Goal: Information Seeking & Learning: Learn about a topic

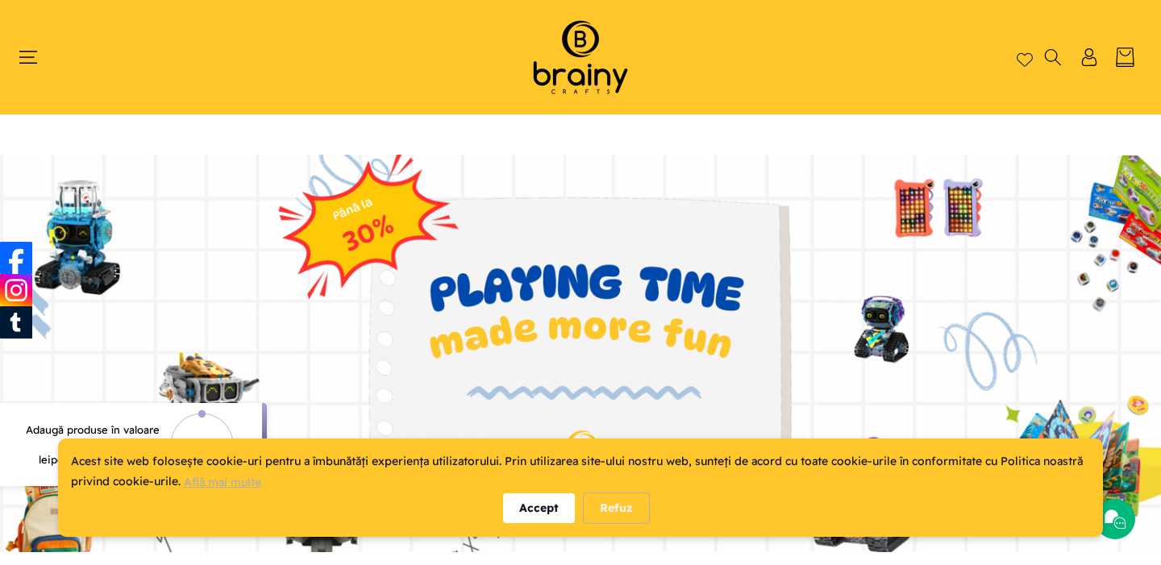
click at [533, 509] on div "Accept" at bounding box center [539, 509] width 72 height 30
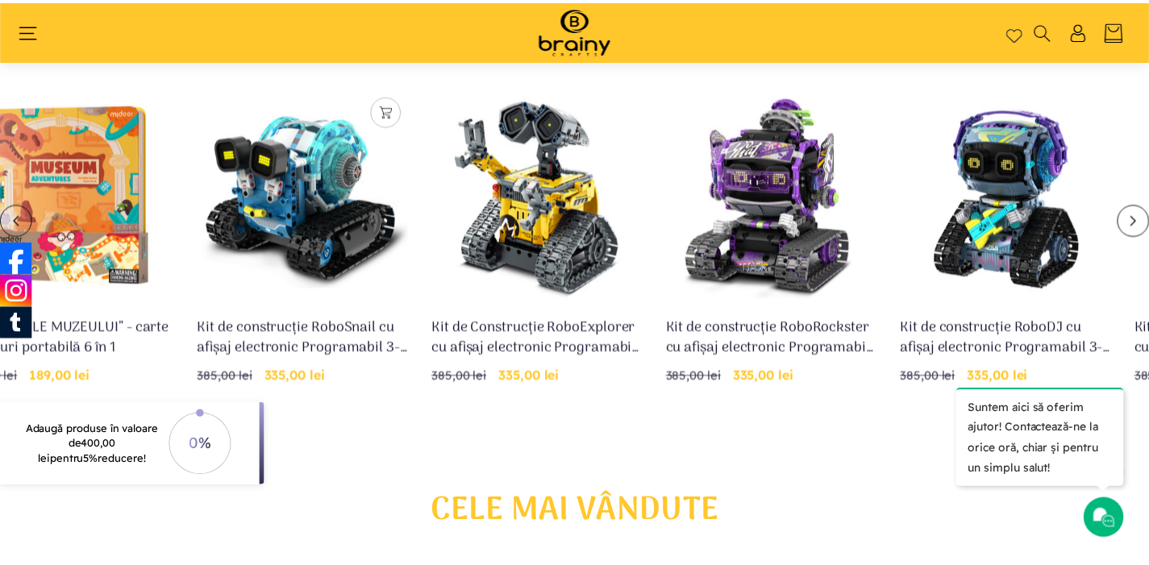
scroll to position [0, 473]
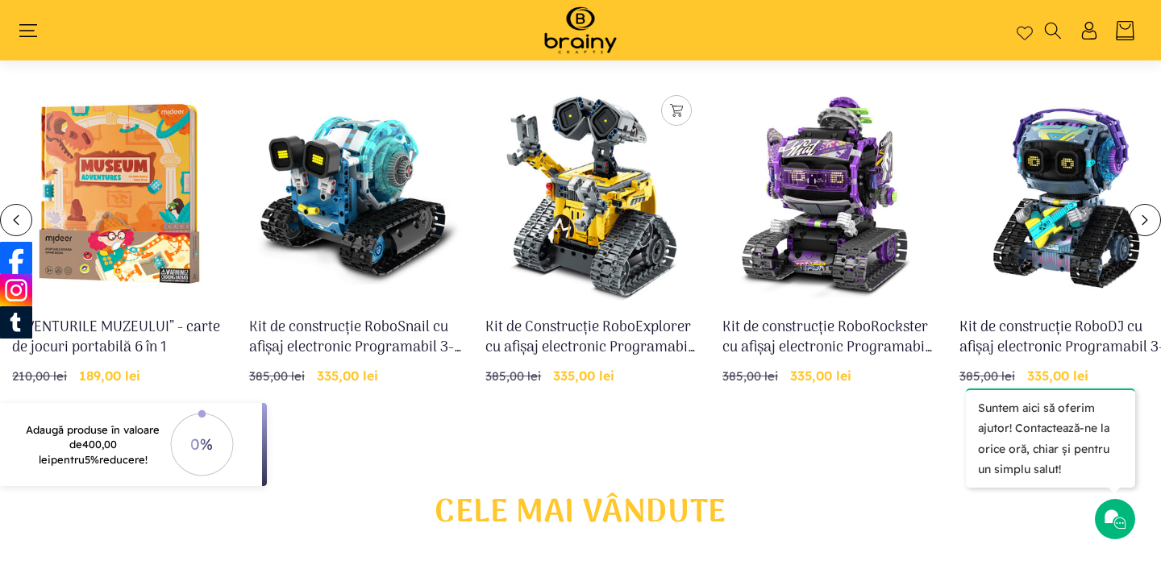
click at [613, 318] on link "Kit de Construcție RoboExplorer cu afișaj electronic Programabil 3-in-1 RC & Ap…" at bounding box center [592, 338] width 214 height 40
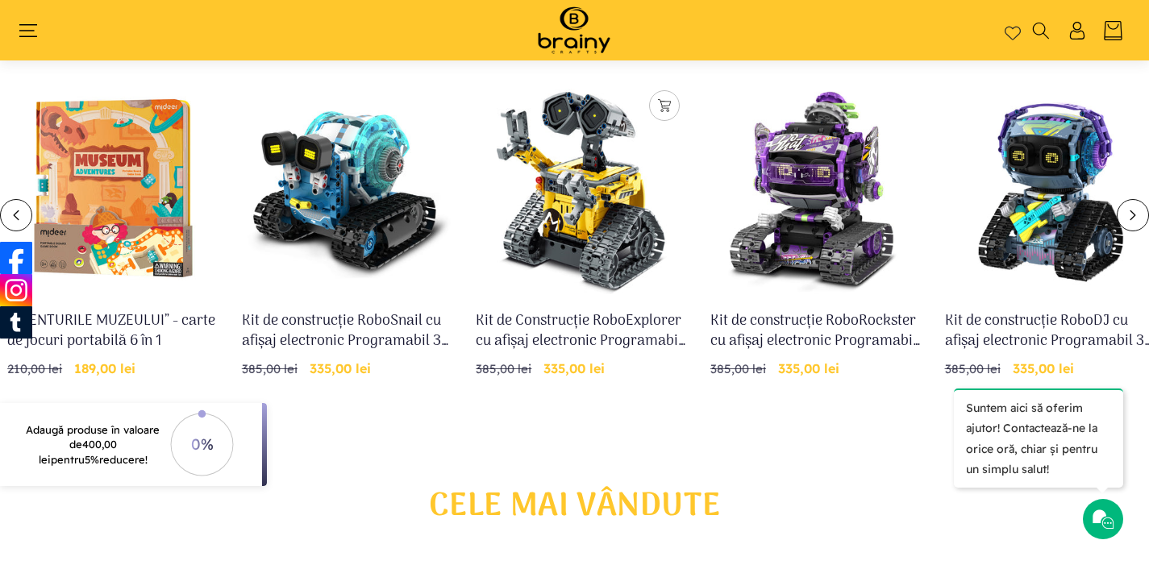
scroll to position [0, 469]
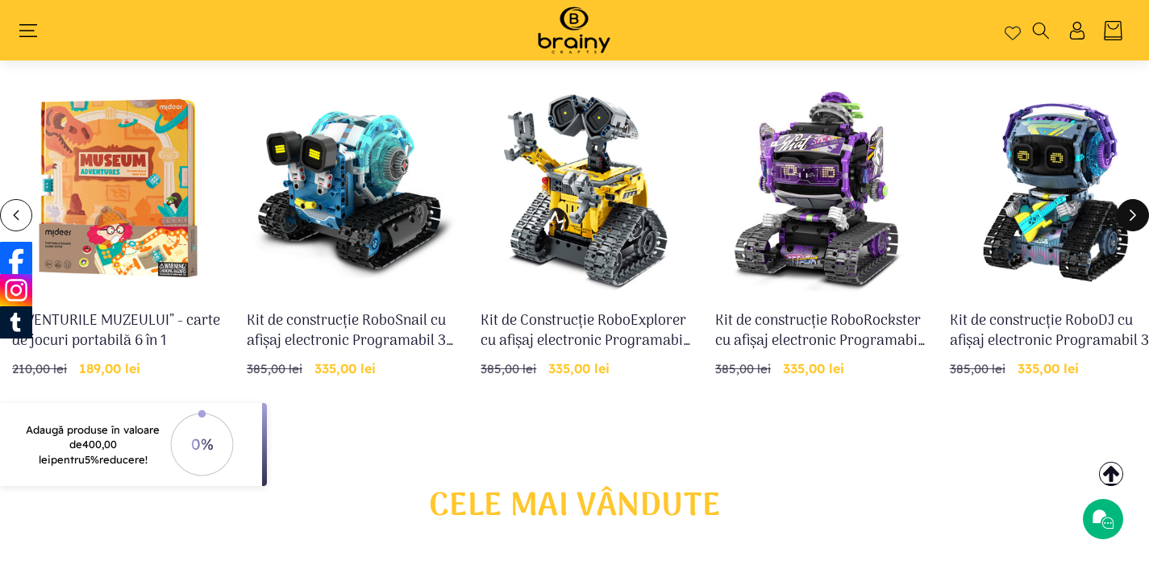
click at [1135, 211] on icon "Glisare la dreapta" at bounding box center [1133, 215] width 12 height 12
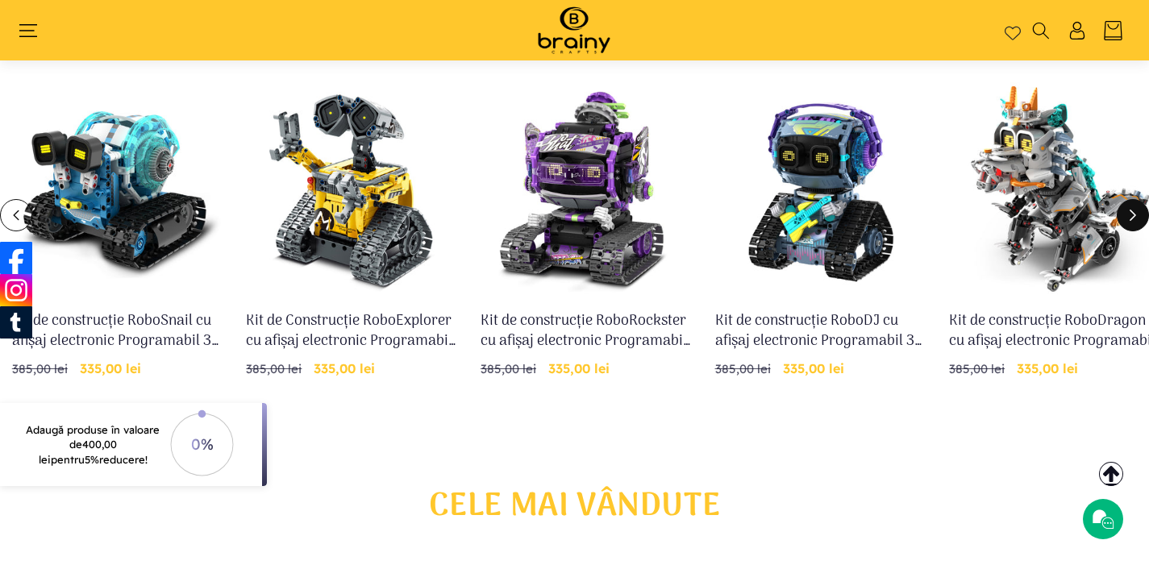
click at [1135, 211] on icon "Glisare la dreapta" at bounding box center [1133, 215] width 12 height 12
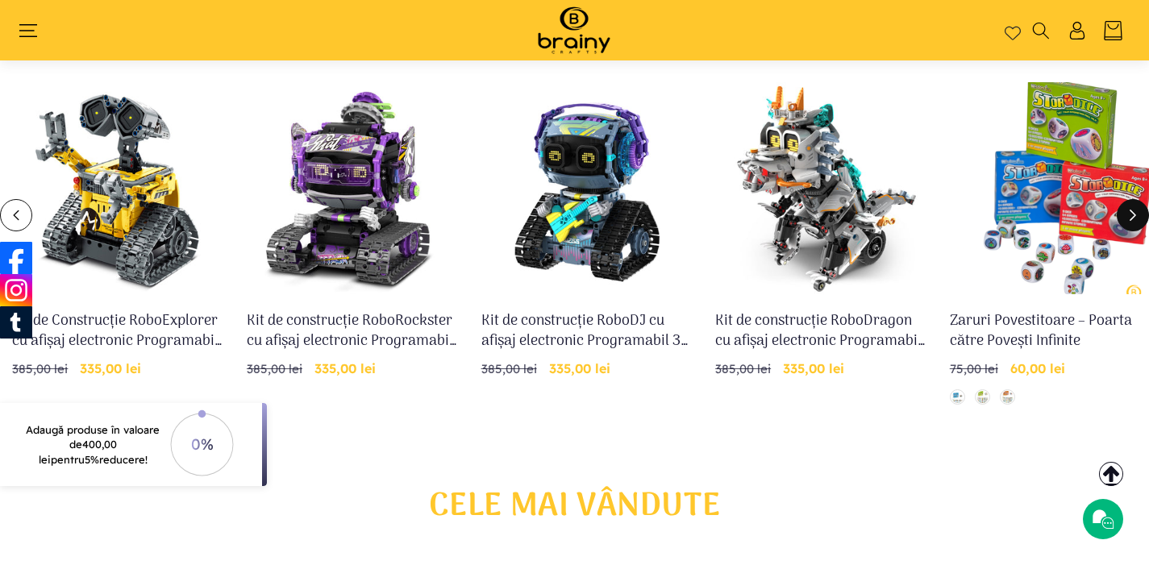
click at [1135, 211] on icon "Glisare la dreapta" at bounding box center [1133, 215] width 12 height 12
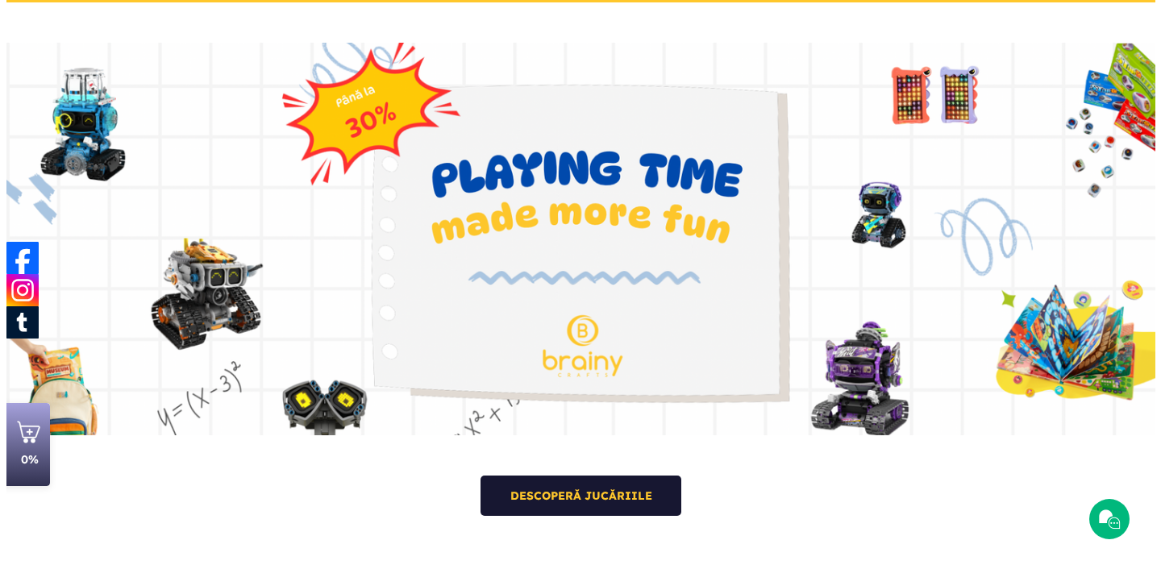
scroll to position [0, 0]
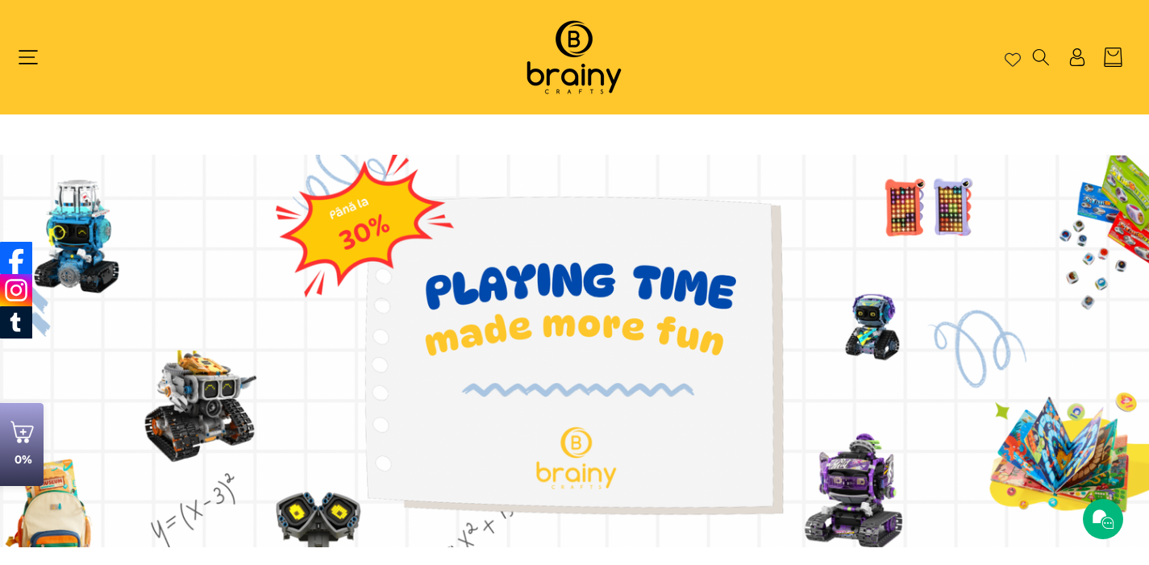
click at [29, 60] on icon "Meniu" at bounding box center [28, 57] width 19 height 19
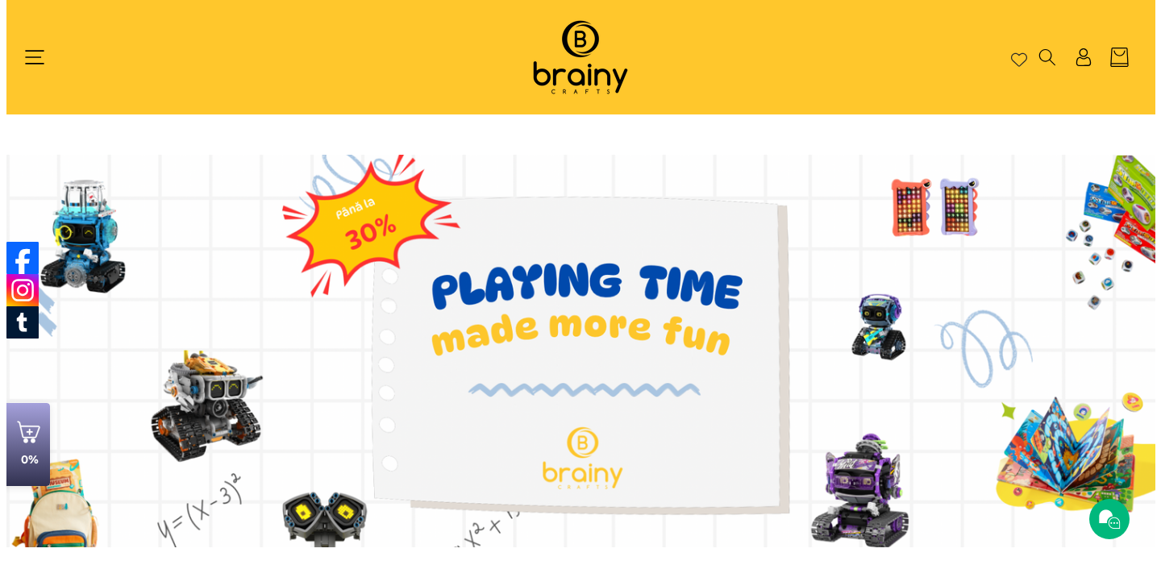
scroll to position [0, 971]
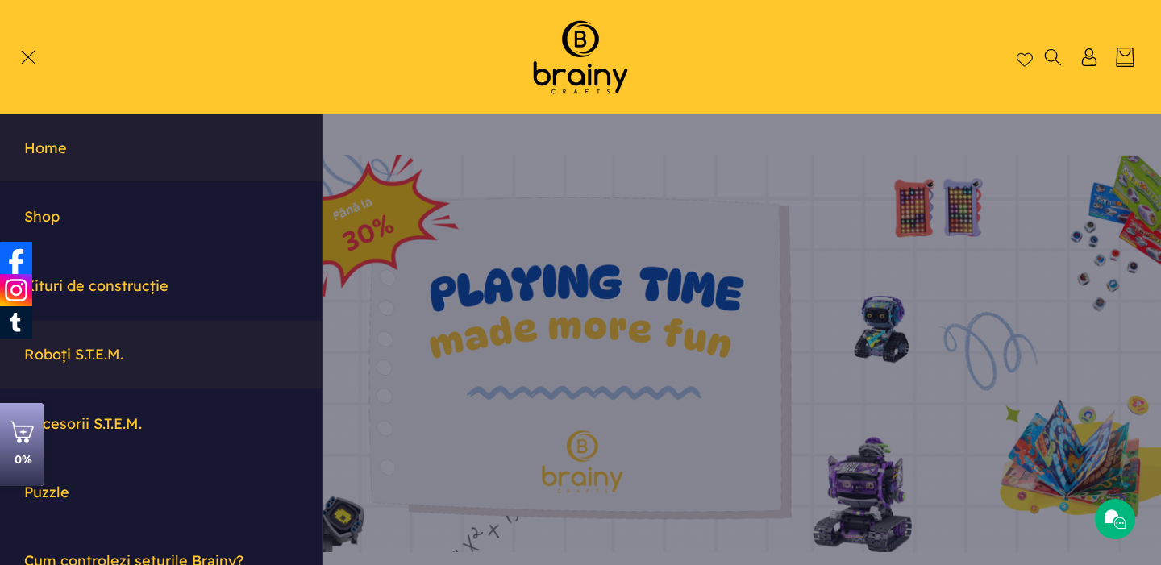
click at [117, 360] on link "Roboți S.T.E.M." at bounding box center [161, 354] width 322 height 67
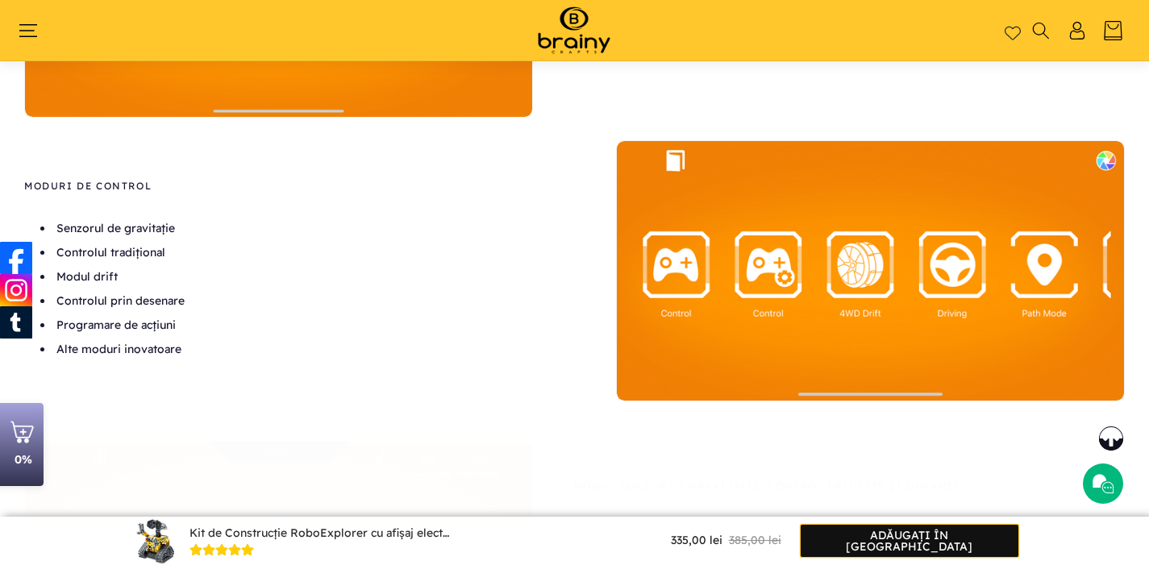
scroll to position [3035, 0]
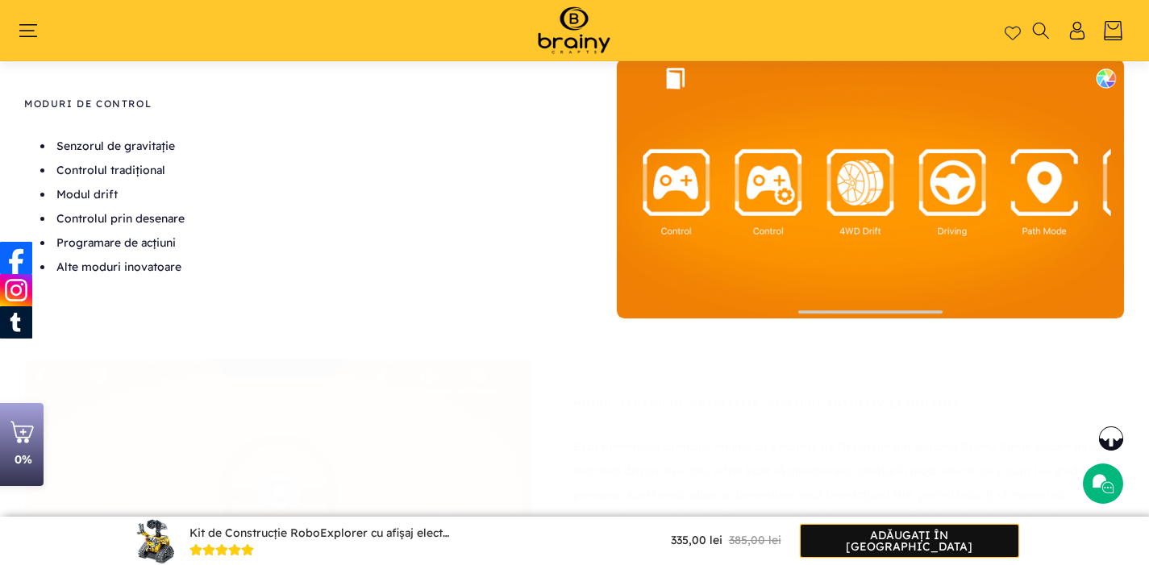
drag, startPoint x: 284, startPoint y: 285, endPoint x: 143, endPoint y: 289, distance: 141.2
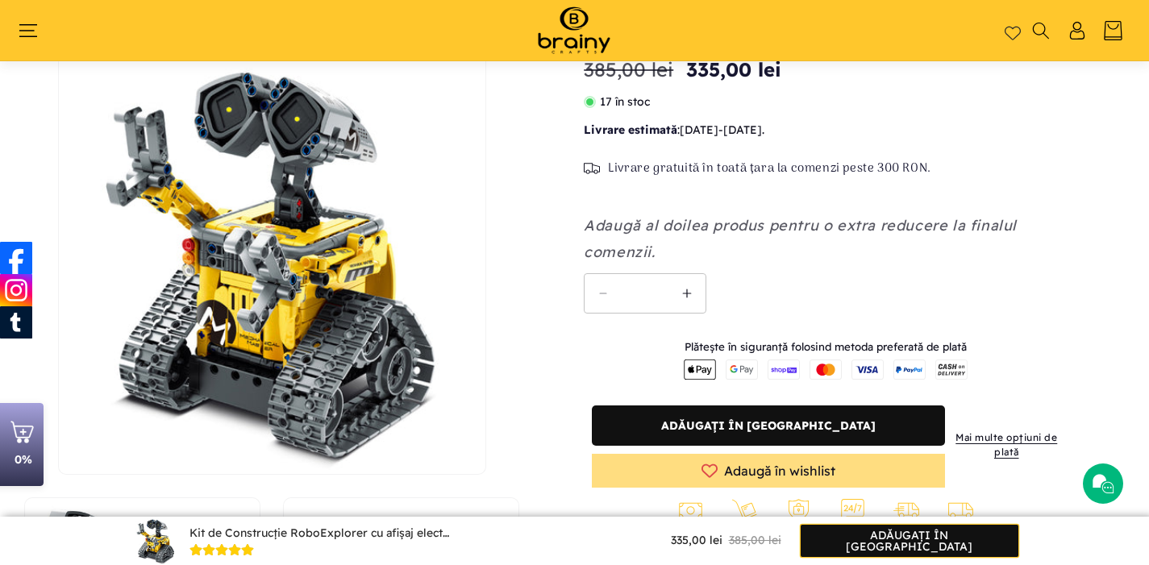
scroll to position [0, 0]
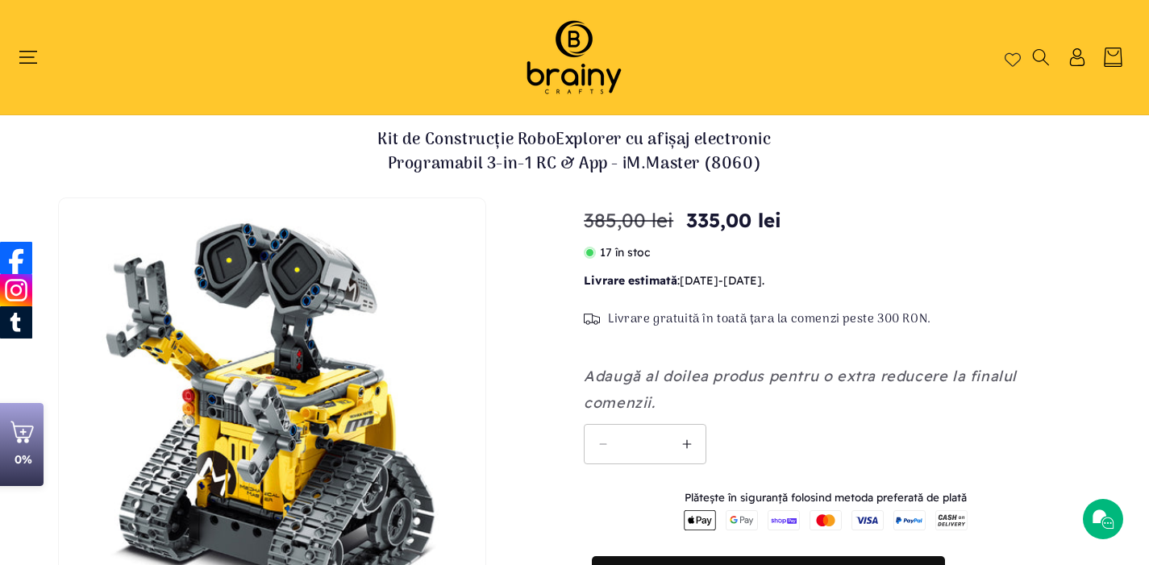
click at [516, 134] on h1 "Kit de Construcție RoboExplorer cu afișaj electronic Programabil 3-in-1 RC & Ap…" at bounding box center [575, 152] width 484 height 48
drag, startPoint x: 468, startPoint y: 132, endPoint x: 656, endPoint y: 152, distance: 189.7
click at [654, 147] on h1 "Kit de Construcție RoboExplorer cu afișaj electronic Programabil 3-in-1 RC & Ap…" at bounding box center [575, 152] width 484 height 48
drag, startPoint x: 675, startPoint y: 160, endPoint x: 442, endPoint y: 160, distance: 233.0
click at [443, 160] on h1 "Kit de Construcție RoboExplorer cu afișaj electronic Programabil 3-in-1 RC & Ap…" at bounding box center [575, 152] width 484 height 48
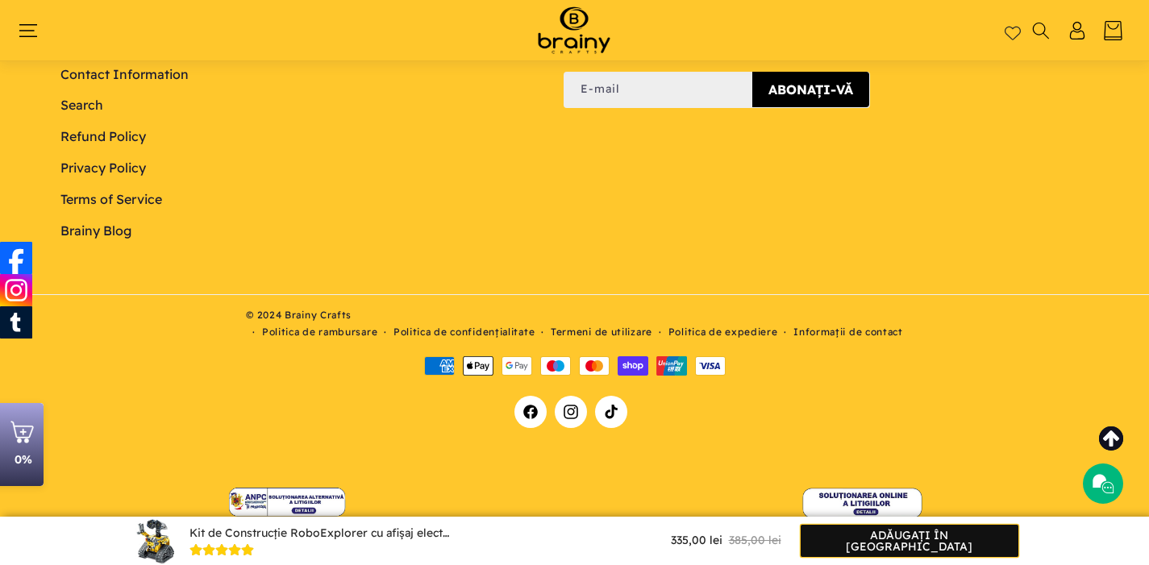
scroll to position [5987, 0]
drag, startPoint x: 405, startPoint y: 536, endPoint x: 190, endPoint y: 541, distance: 214.6
click at [190, 541] on div "Kit de Construcție RoboExplorer cu afișaj electronic Programabil 3-in-1 RC & Ap…" at bounding box center [321, 534] width 262 height 16
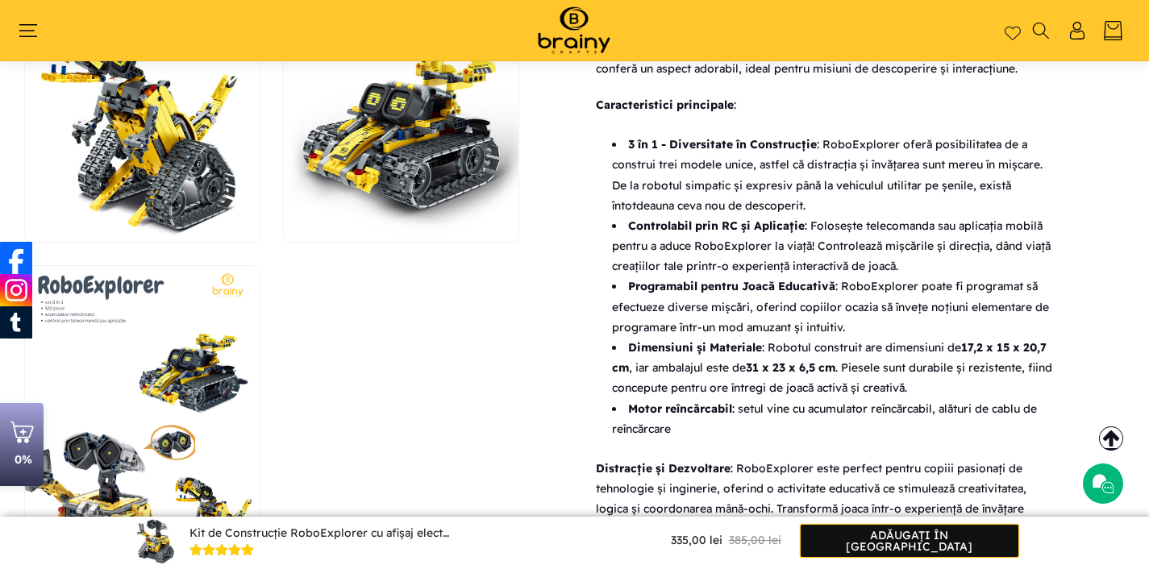
scroll to position [0, 0]
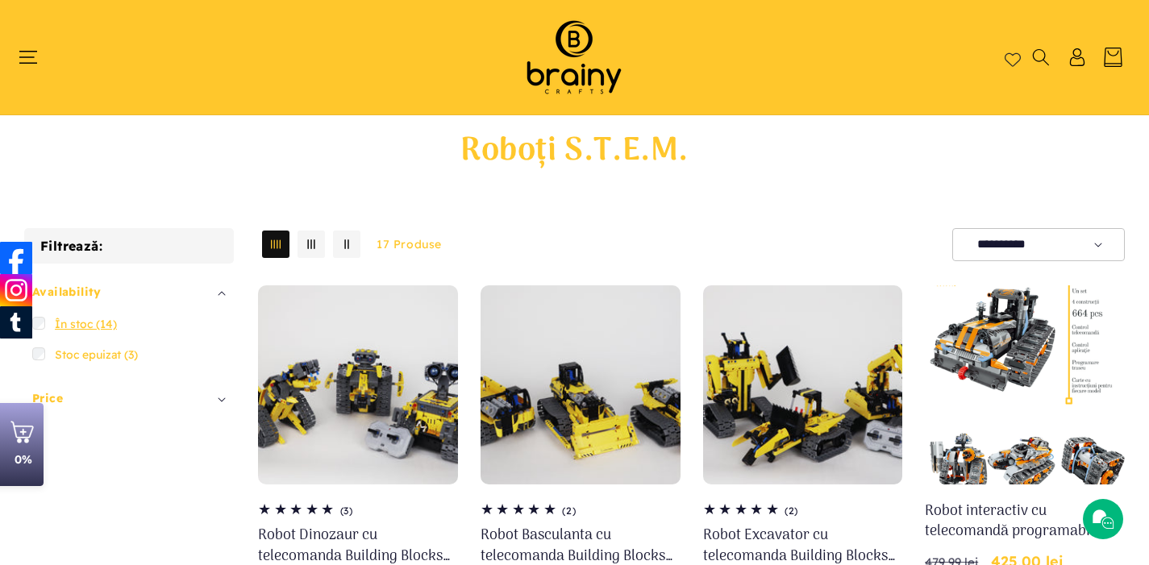
click at [76, 333] on label "În stoc (14) În stoc (14 produse)" at bounding box center [129, 324] width 194 height 31
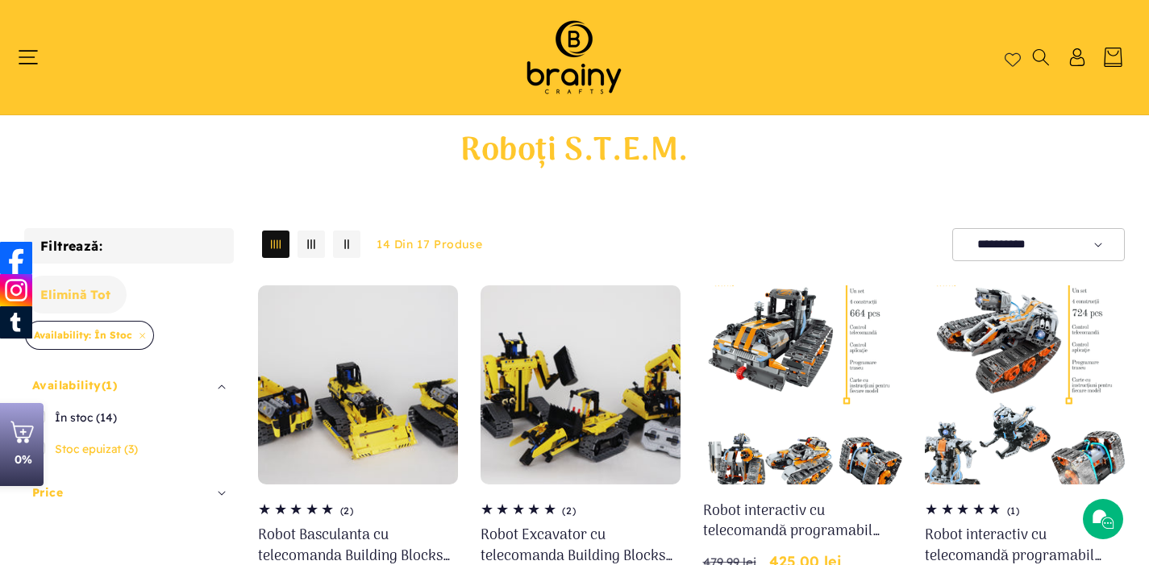
click at [29, 58] on icon "Meniu" at bounding box center [28, 57] width 19 height 19
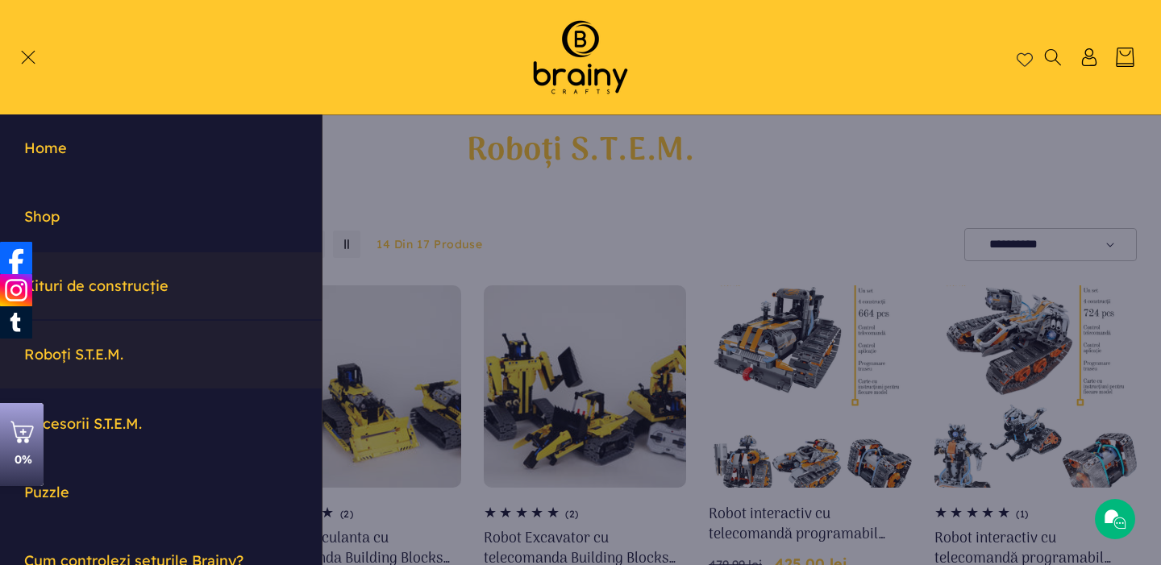
click at [94, 287] on link "Kituri de construcție" at bounding box center [161, 285] width 322 height 67
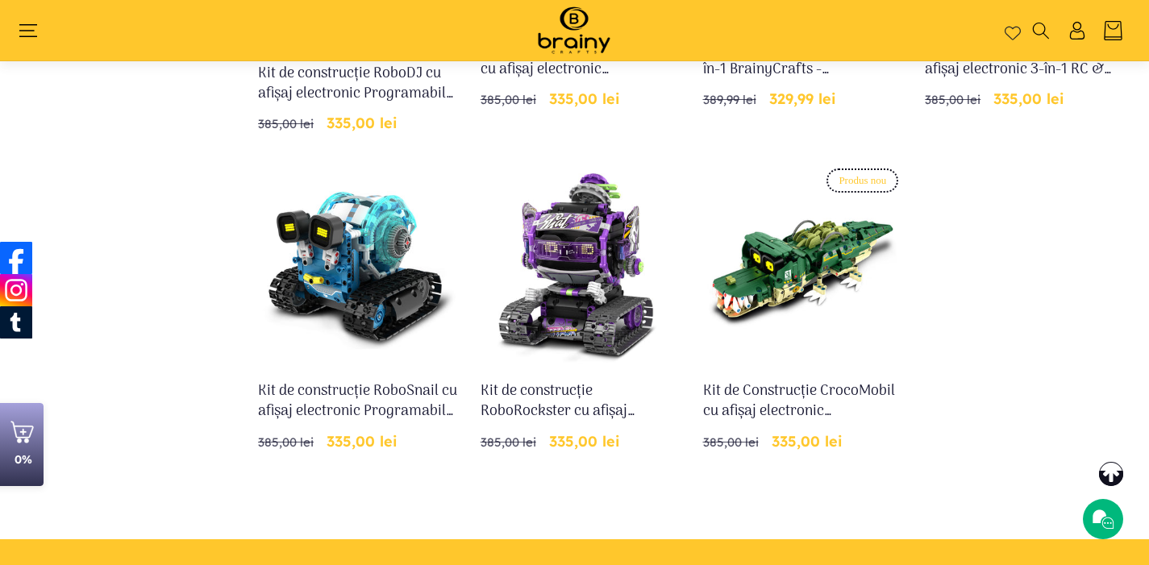
scroll to position [1435, 0]
